Goal: Task Accomplishment & Management: Use online tool/utility

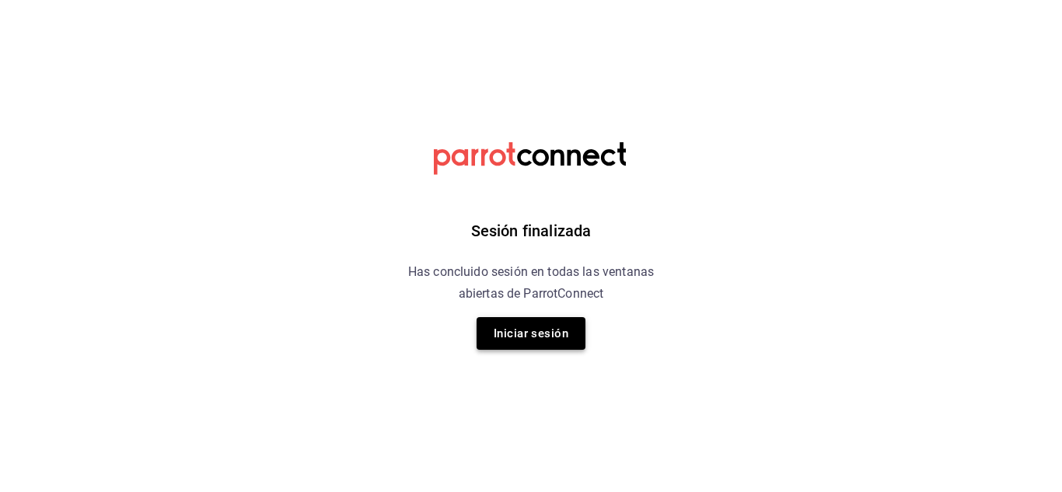
click at [532, 332] on button "Iniciar sesión" at bounding box center [531, 333] width 109 height 33
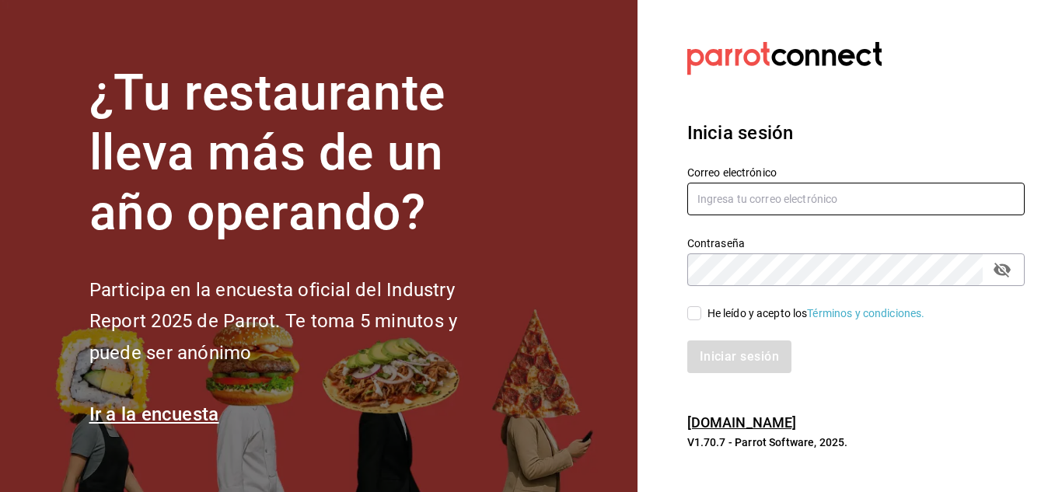
click at [742, 202] on input "text" at bounding box center [856, 199] width 338 height 33
type input "[PERSON_NAME][EMAIL_ADDRESS][DOMAIN_NAME]"
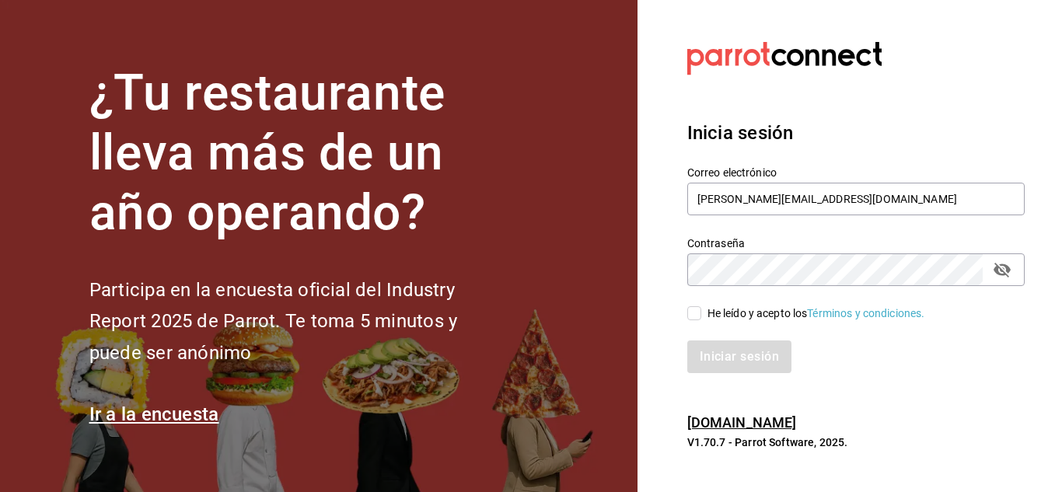
click at [694, 312] on input "He leído y acepto los Términos y condiciones." at bounding box center [694, 313] width 14 height 14
checkbox input "true"
click at [729, 359] on button "Iniciar sesión" at bounding box center [740, 357] width 106 height 33
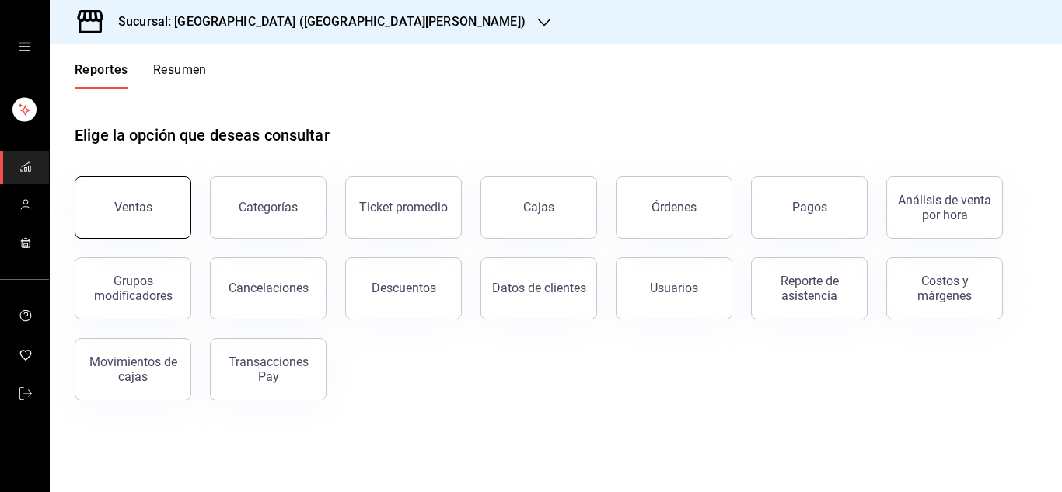
click at [127, 212] on div "Ventas" at bounding box center [133, 207] width 38 height 15
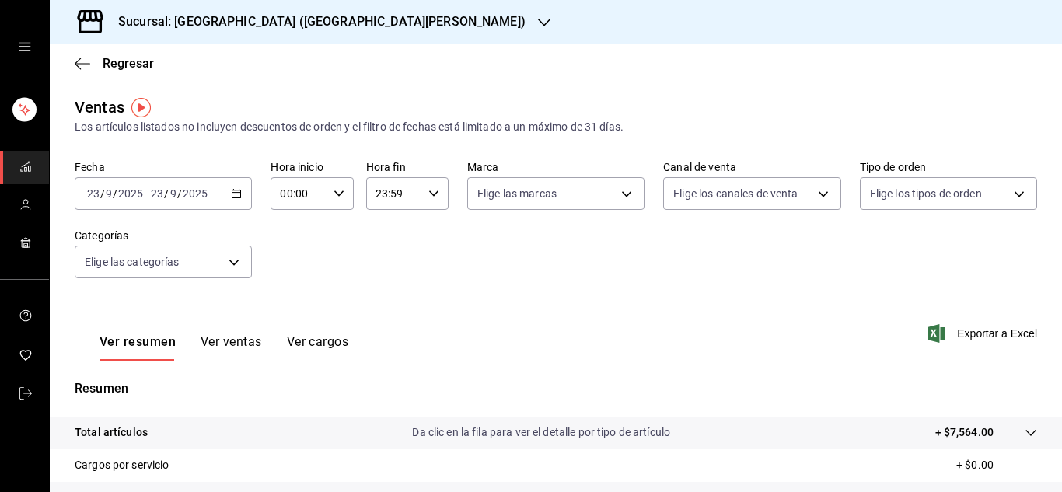
click at [235, 194] on icon "button" at bounding box center [236, 193] width 11 height 11
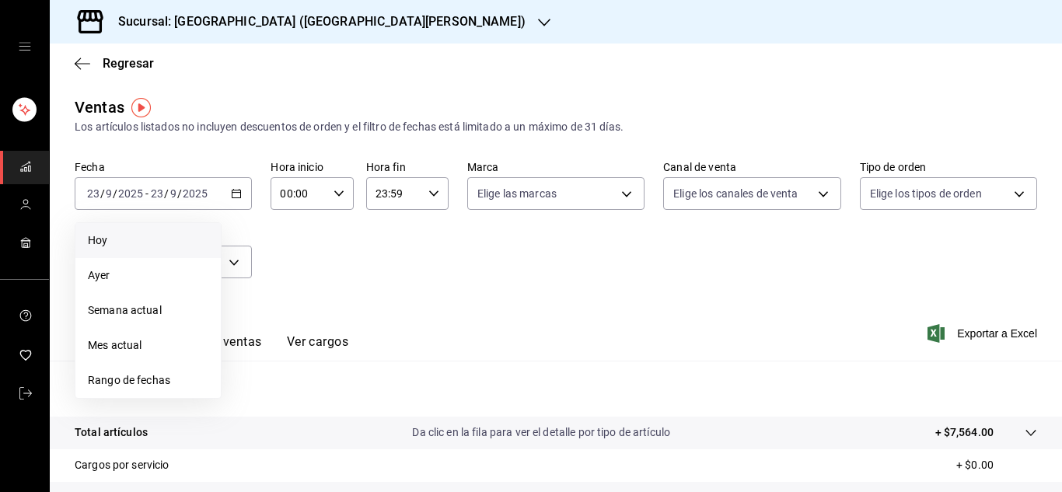
click at [102, 242] on span "Hoy" at bounding box center [148, 241] width 121 height 16
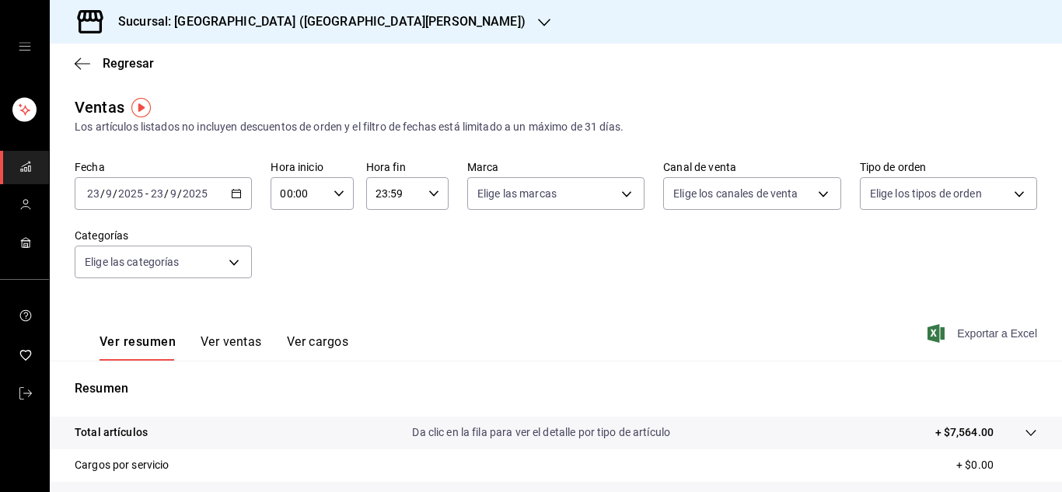
click at [971, 334] on span "Exportar a Excel" at bounding box center [984, 333] width 107 height 19
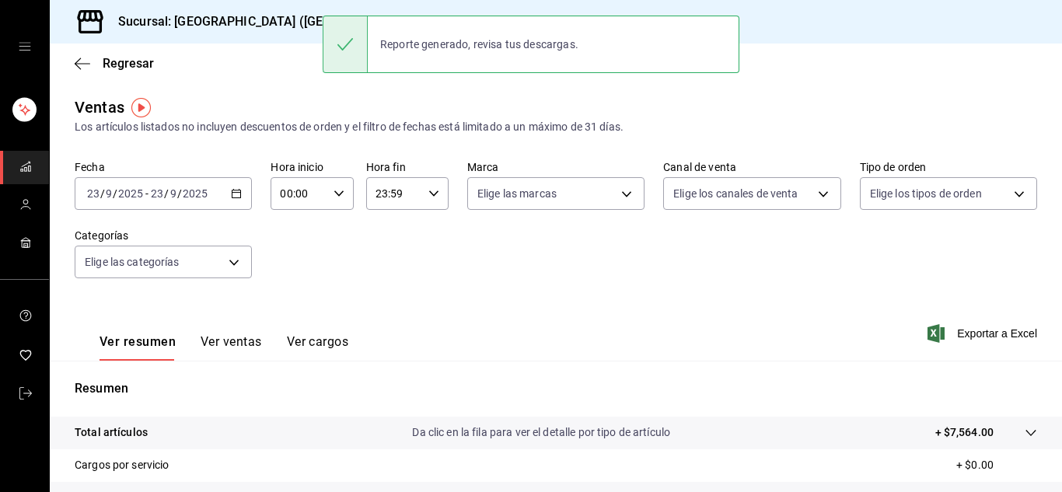
click at [236, 184] on div "2025-09-23 23 / 9 / 2025 - 2025-09-23 23 / 9 / 2025" at bounding box center [163, 193] width 177 height 33
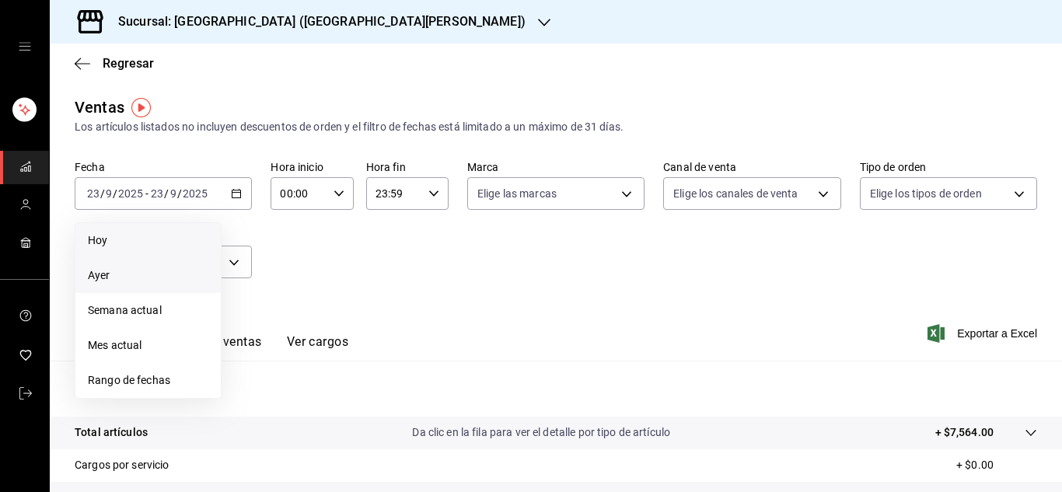
click at [96, 275] on span "Ayer" at bounding box center [148, 276] width 121 height 16
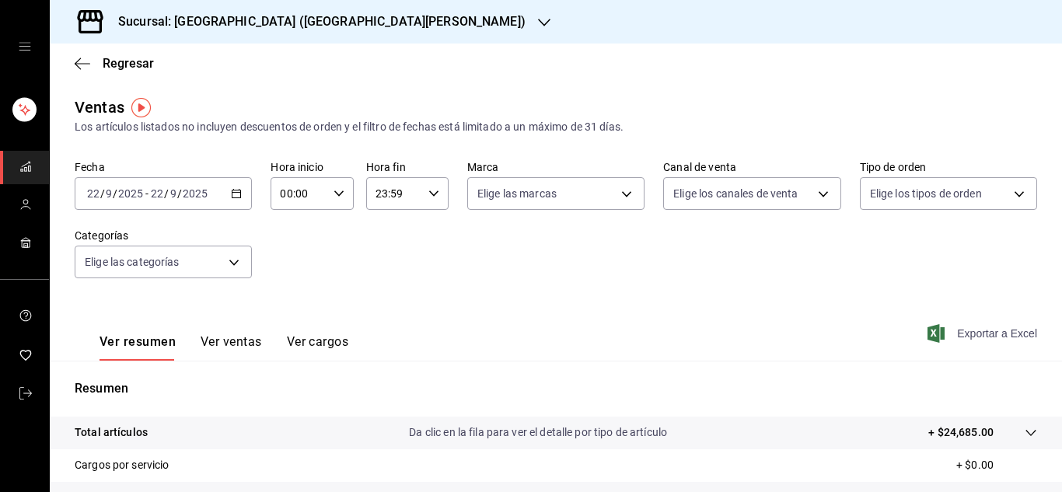
click at [981, 338] on span "Exportar a Excel" at bounding box center [984, 333] width 107 height 19
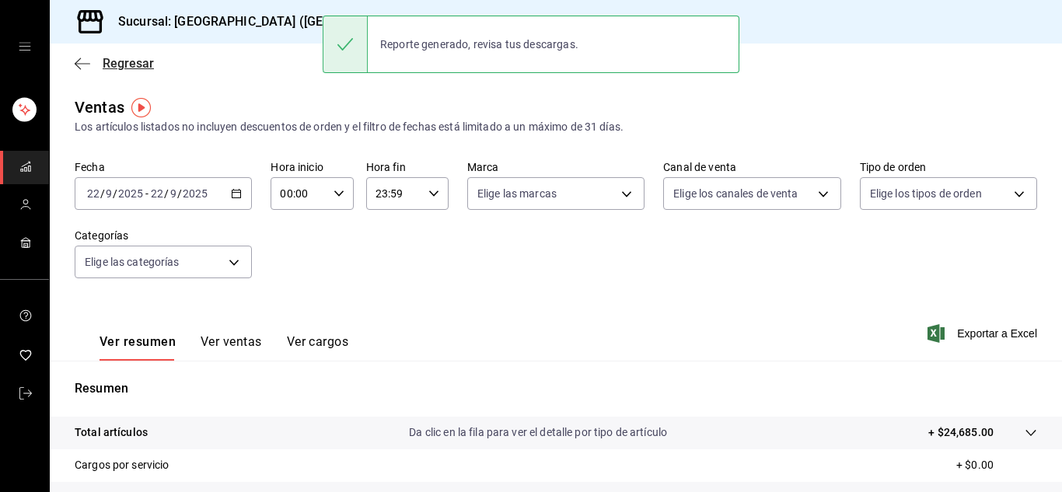
click at [110, 62] on span "Regresar" at bounding box center [128, 63] width 51 height 15
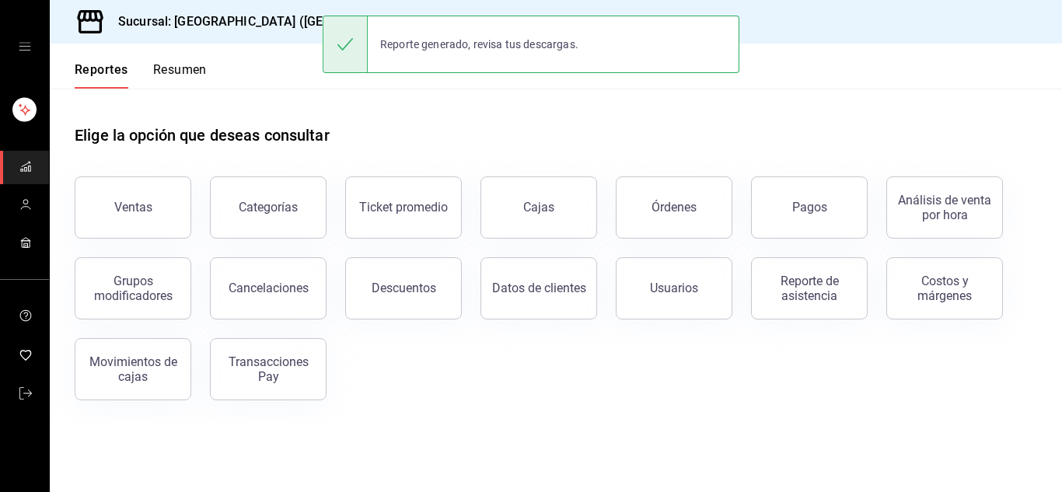
click at [282, 18] on h3 "Sucursal: Playa Bichis (San Lorenzo)" at bounding box center [316, 21] width 420 height 19
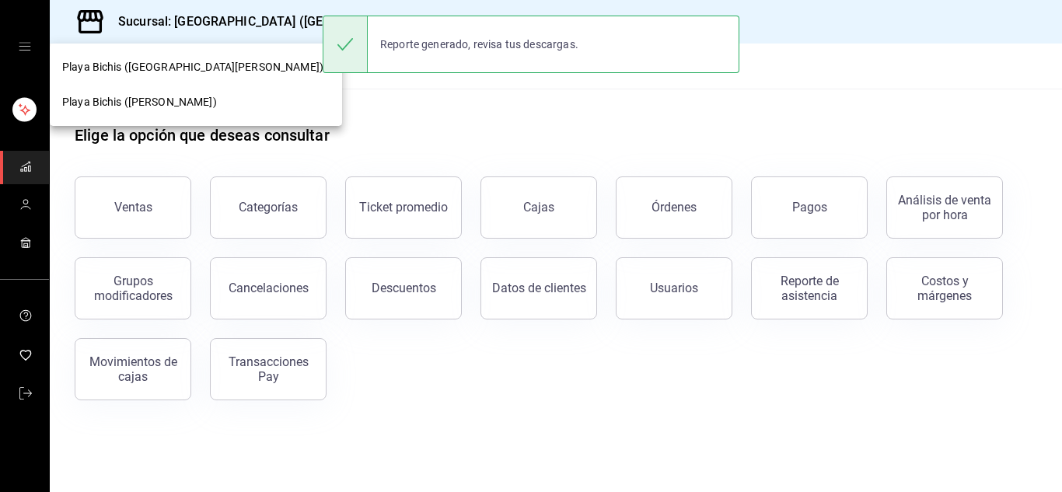
click at [176, 103] on span "Playa Bichis (Gomez Morin)" at bounding box center [139, 102] width 155 height 16
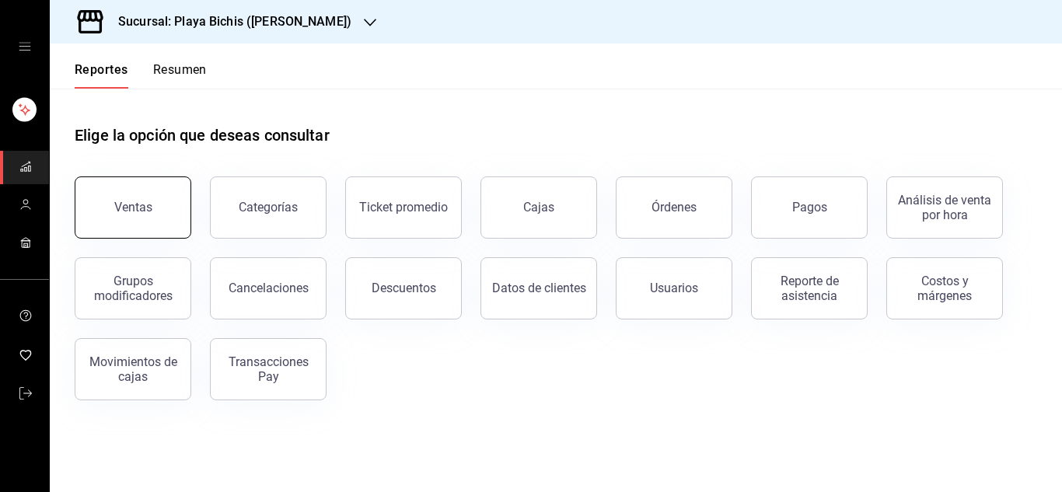
click at [133, 204] on div "Ventas" at bounding box center [133, 207] width 38 height 15
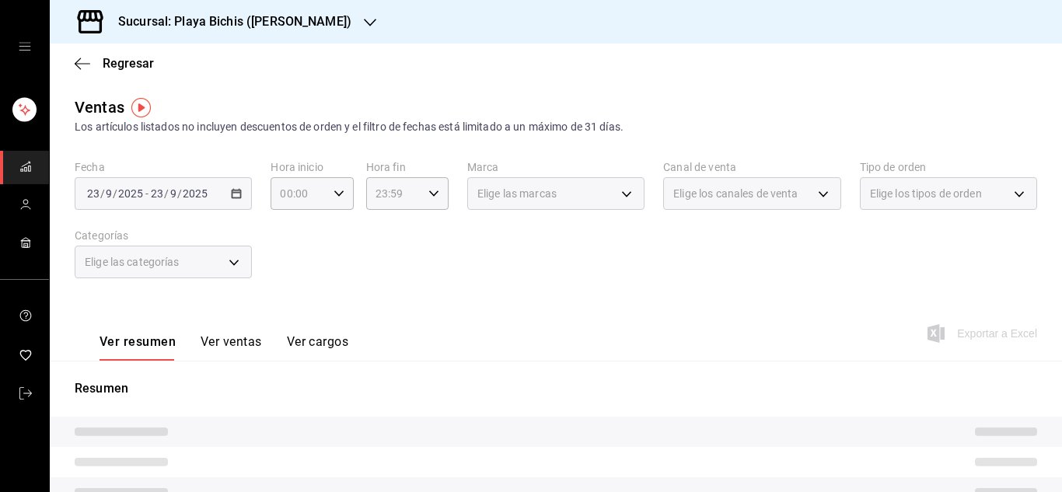
click at [245, 194] on div "2025-09-23 23 / 9 / 2025 - 2025-09-23 23 / 9 / 2025" at bounding box center [163, 193] width 177 height 33
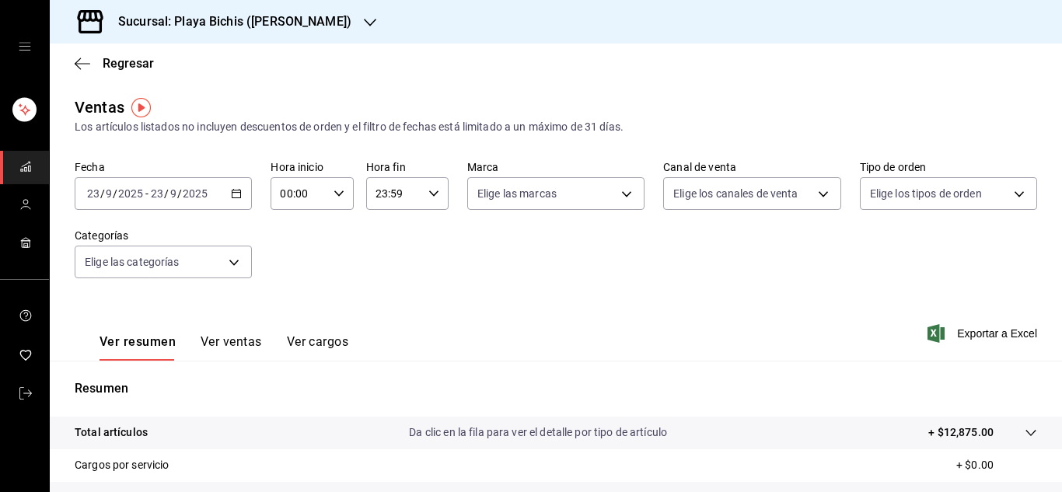
click at [235, 198] on \(Stroke\) "button" at bounding box center [236, 194] width 9 height 9
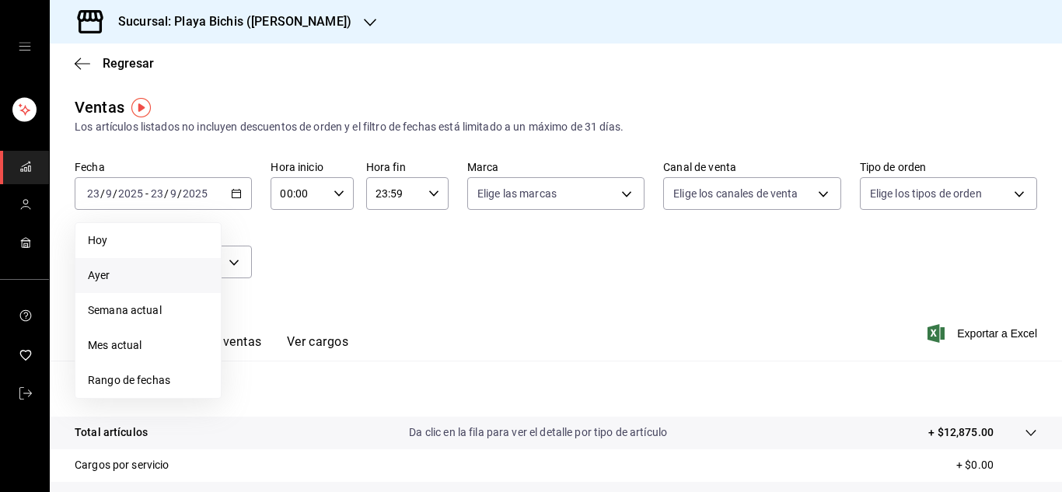
click at [101, 276] on span "Ayer" at bounding box center [148, 276] width 121 height 16
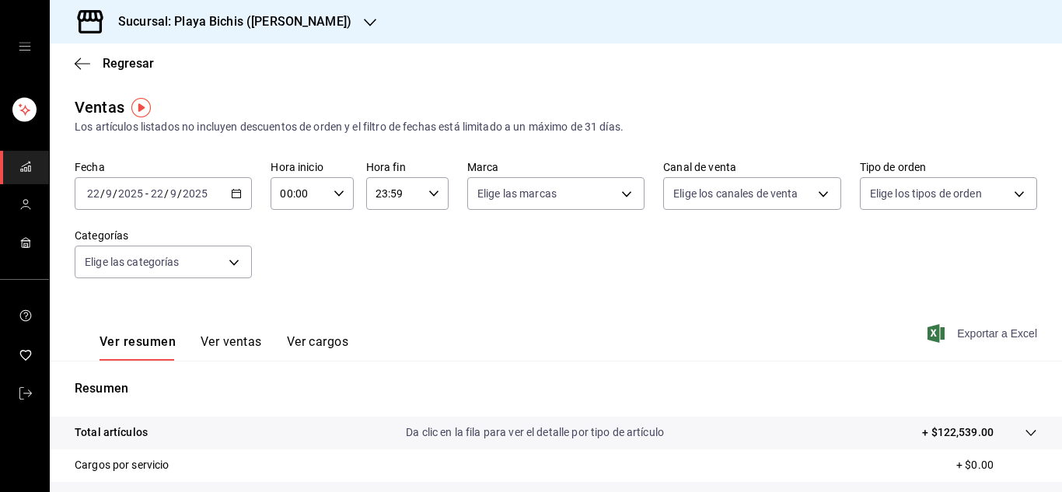
click at [968, 324] on span "Exportar a Excel" at bounding box center [984, 333] width 107 height 19
